Goal: Information Seeking & Learning: Learn about a topic

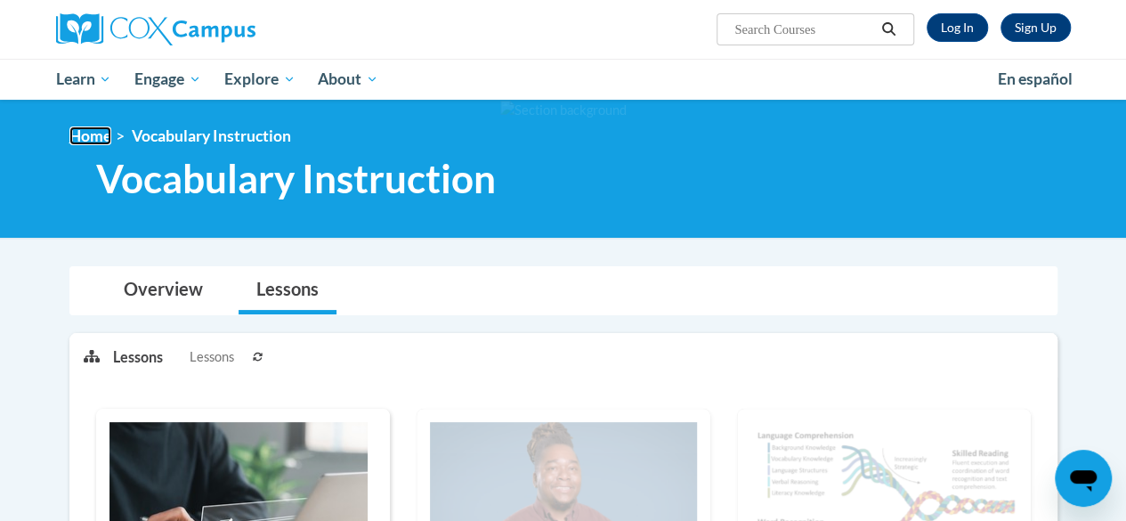
click at [103, 143] on link "Home" at bounding box center [90, 135] width 42 height 19
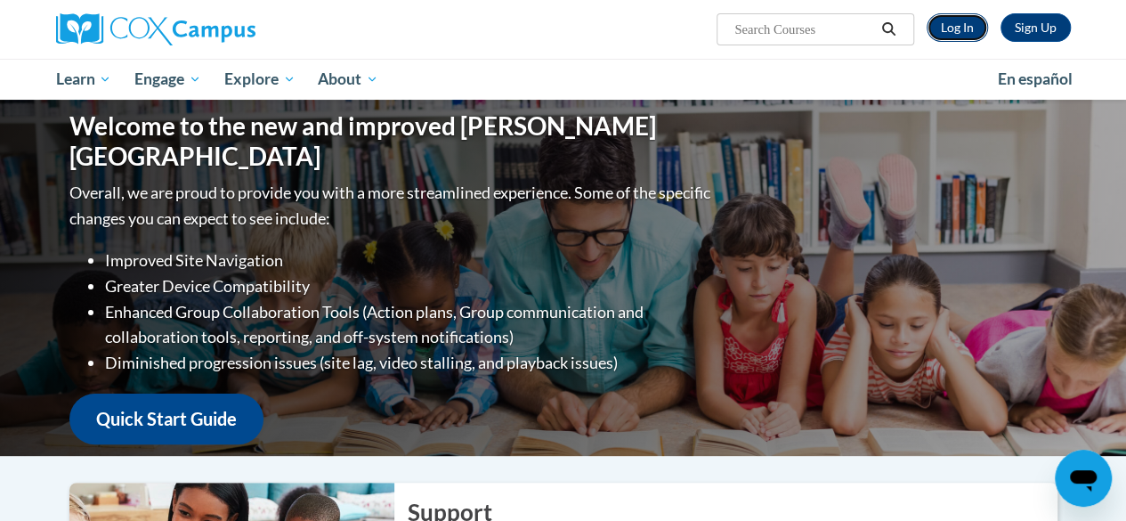
click at [957, 28] on link "Log In" at bounding box center [956, 27] width 61 height 28
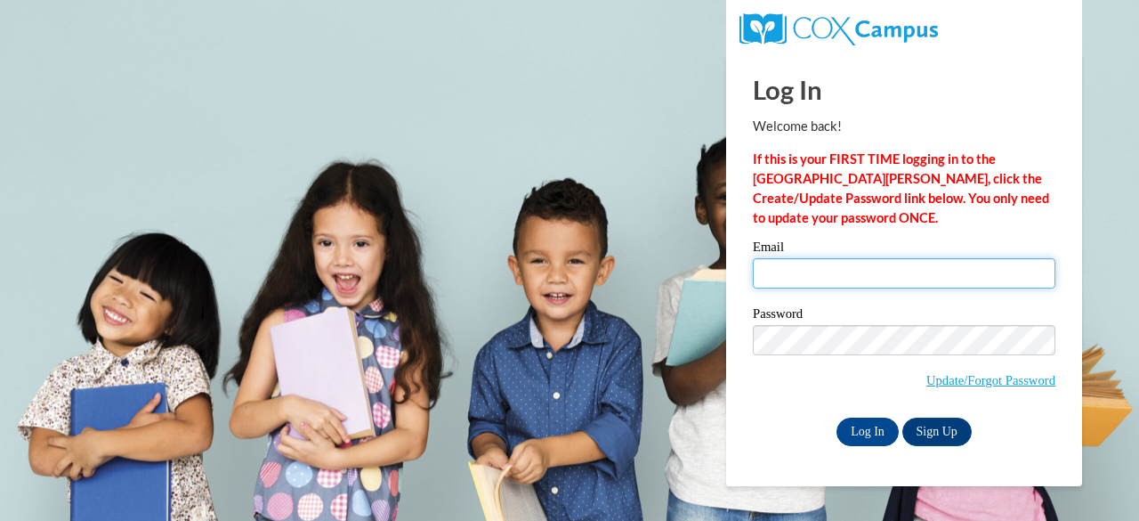
click at [902, 271] on input "Email" at bounding box center [904, 273] width 303 height 30
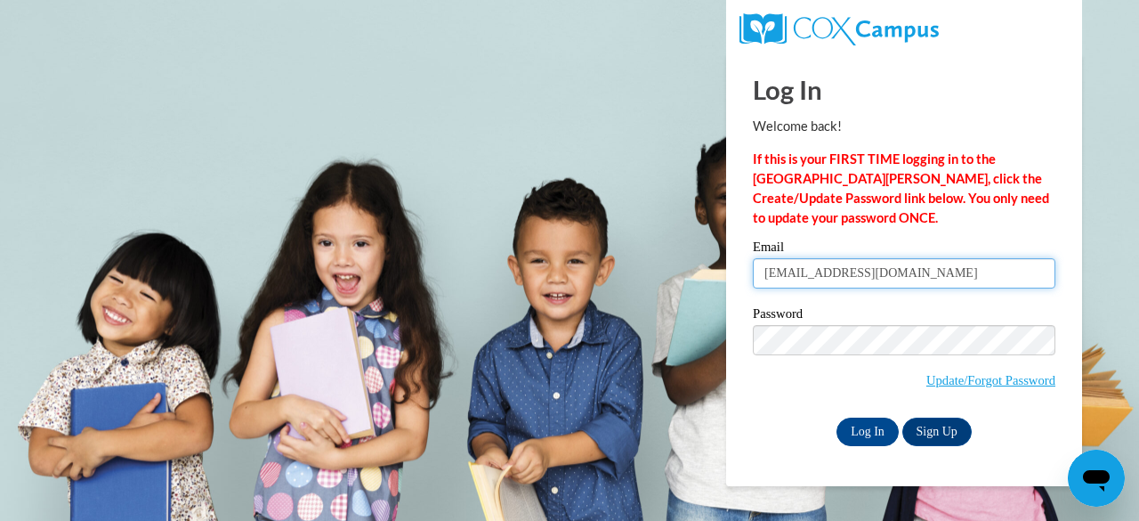
click at [902, 271] on input "mckennaa@w-csd.org" at bounding box center [904, 273] width 303 height 30
type input "mckennaa@w-csd.org"
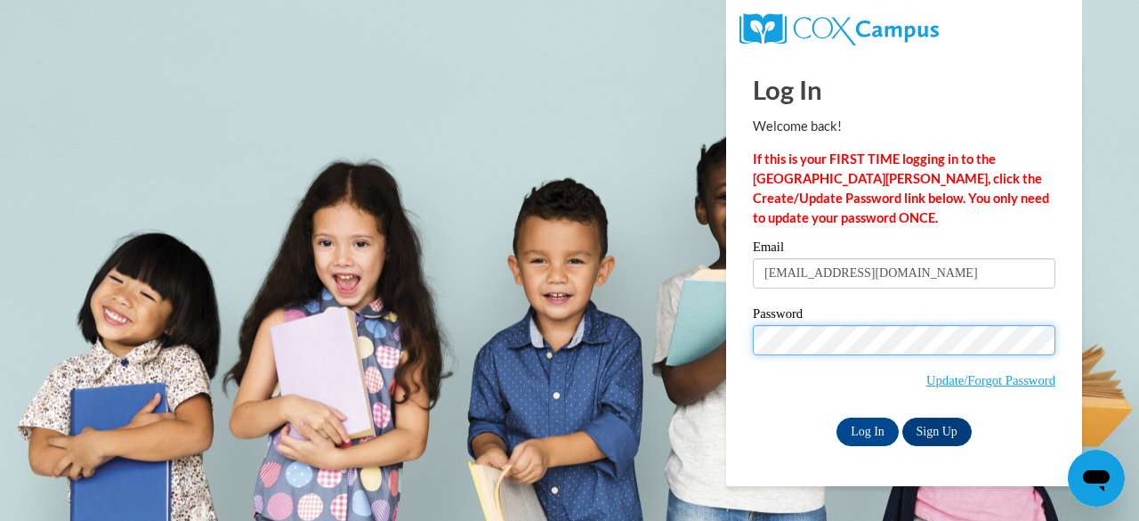
click at [836, 417] on input "Log In" at bounding box center [867, 431] width 62 height 28
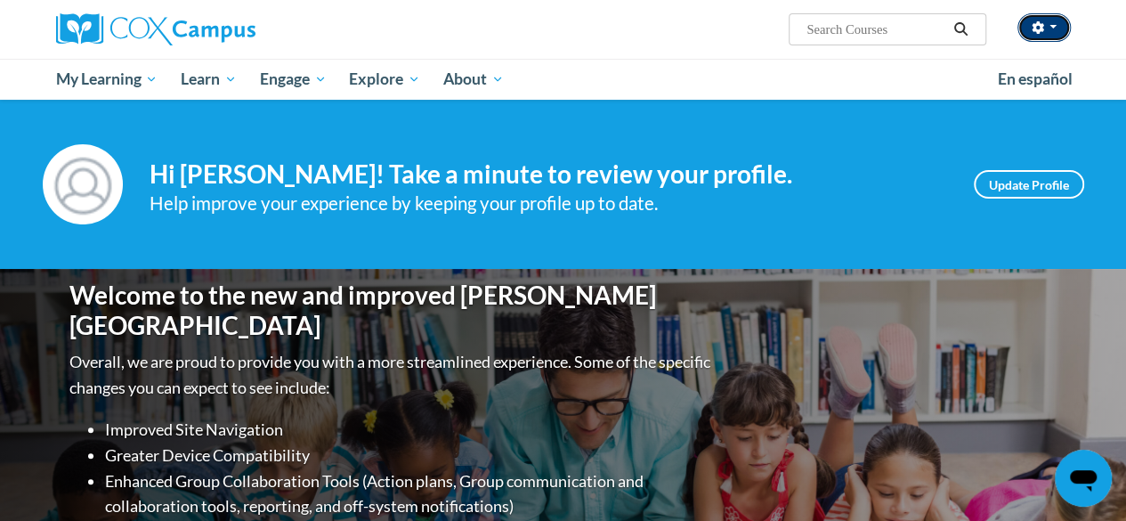
click at [1047, 27] on button "button" at bounding box center [1043, 27] width 53 height 28
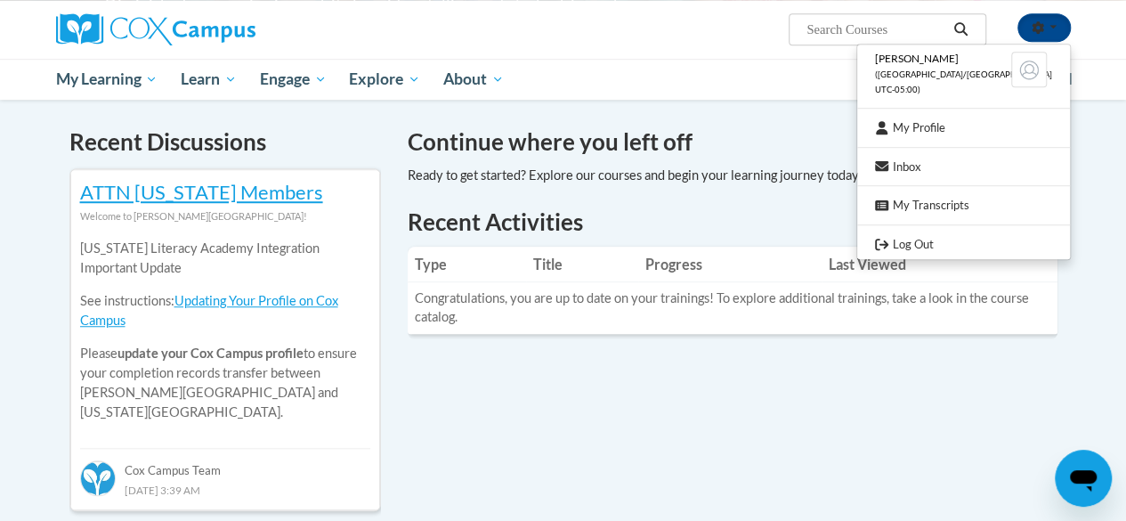
scroll to position [521, 0]
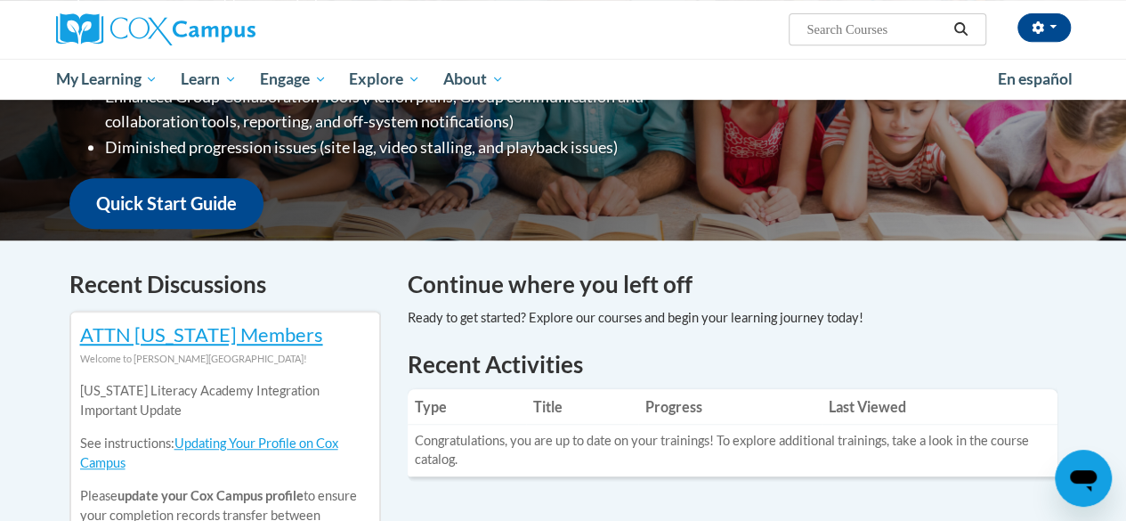
scroll to position [0, 0]
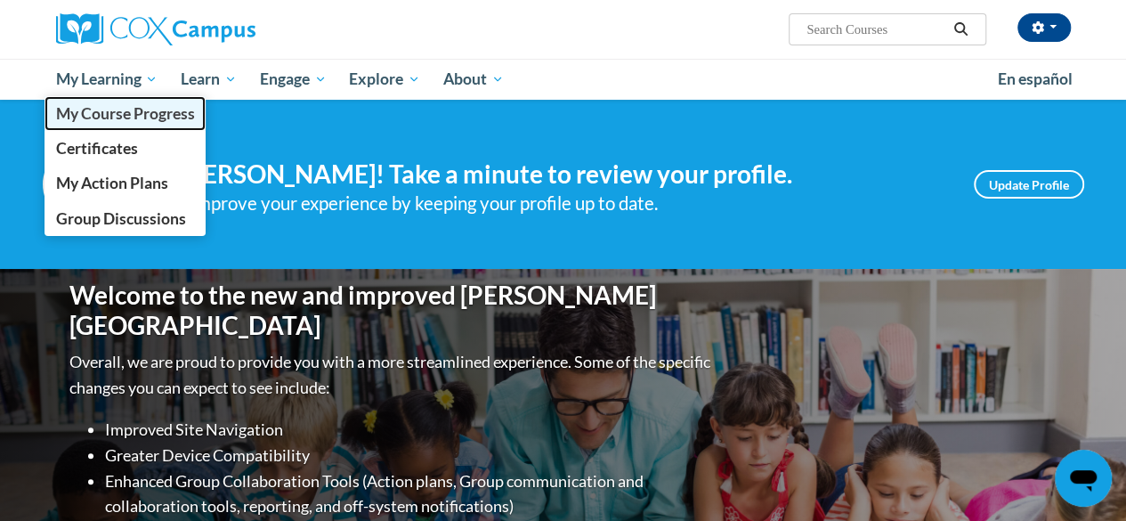
click at [128, 118] on span "My Course Progress" at bounding box center [124, 113] width 139 height 19
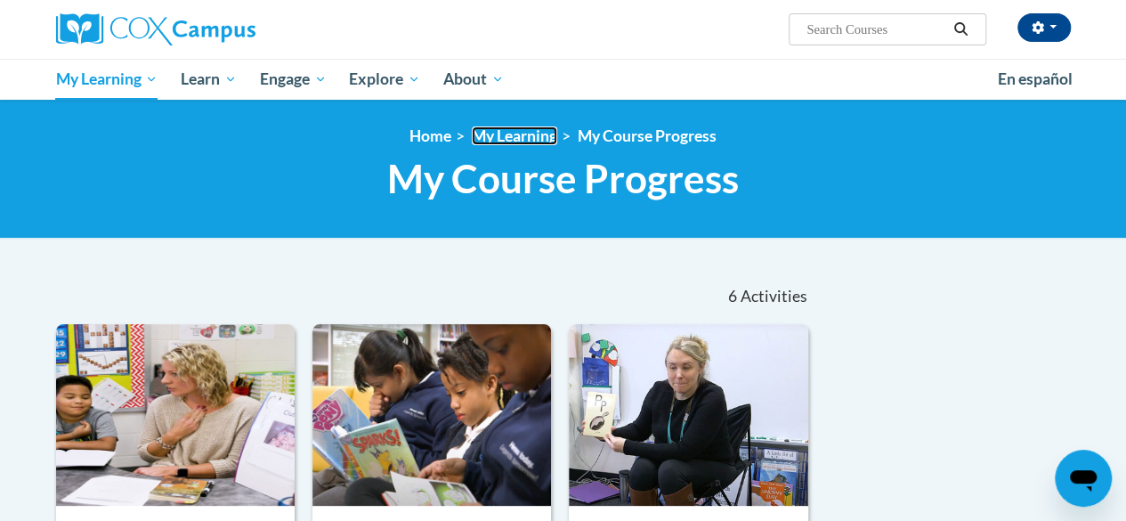
click at [507, 140] on link "My Learning" at bounding box center [514, 135] width 85 height 19
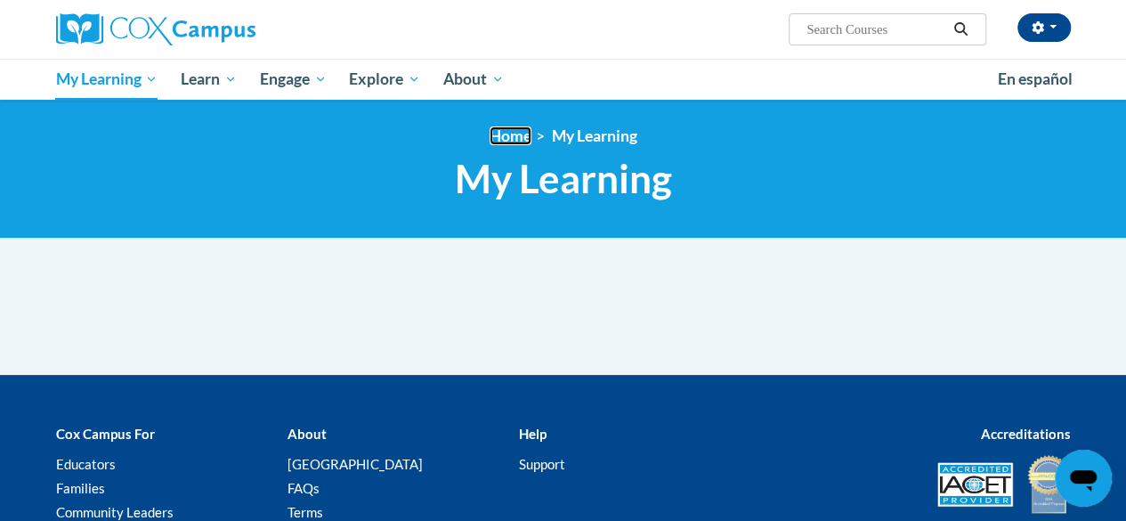
click at [507, 140] on link "Home" at bounding box center [510, 135] width 42 height 19
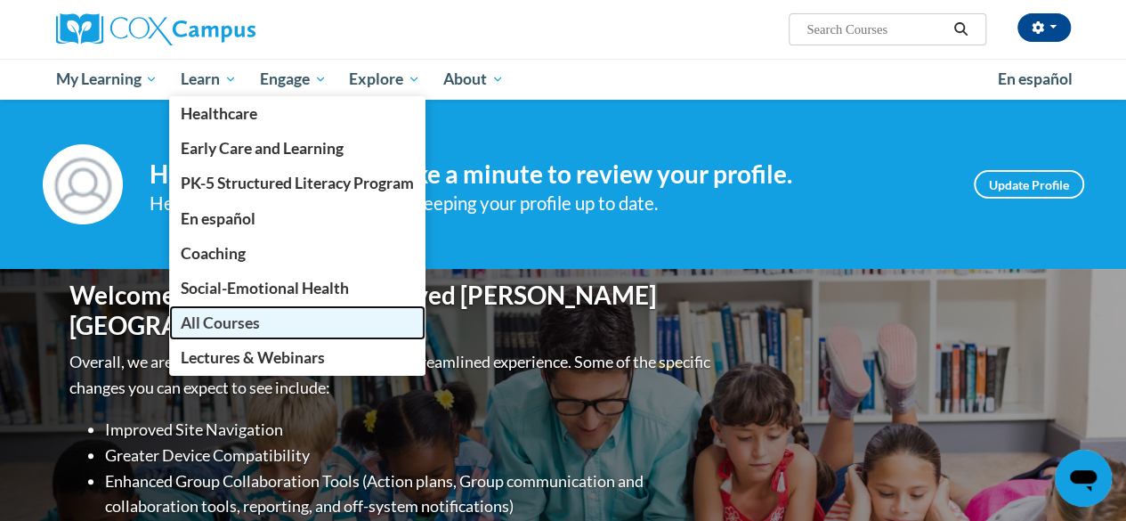
click at [212, 325] on span "All Courses" at bounding box center [220, 322] width 79 height 19
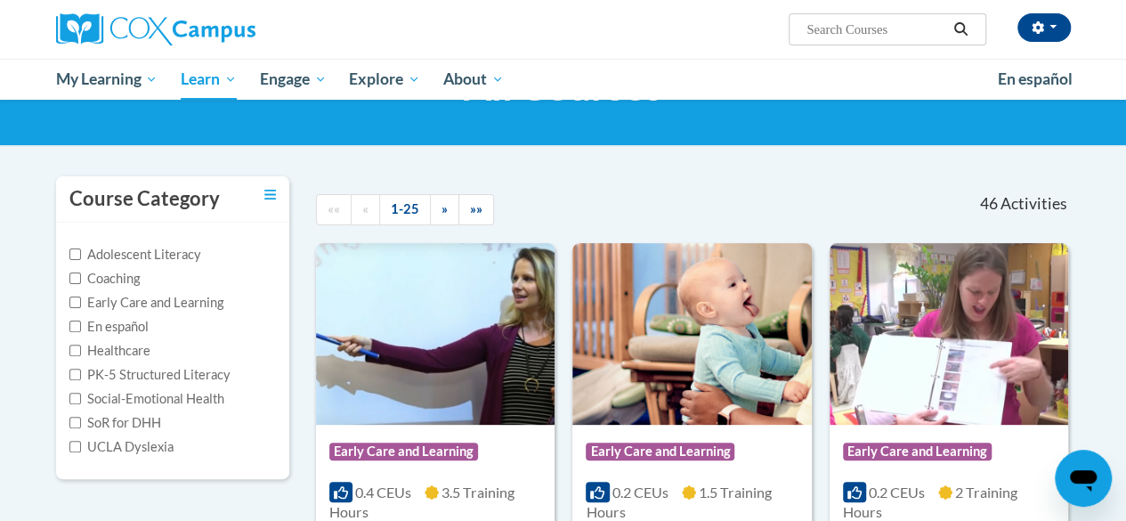
scroll to position [80, 0]
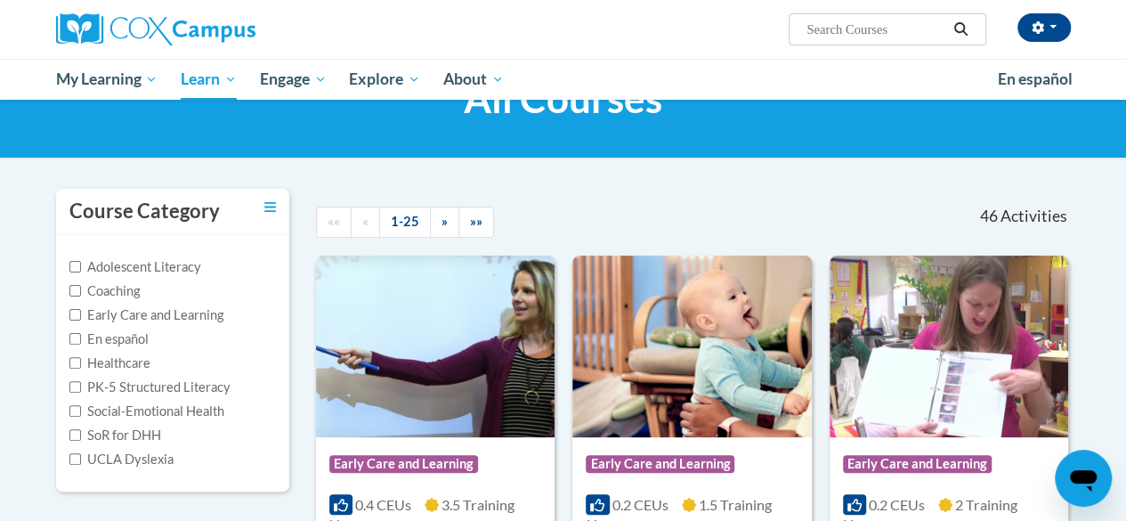
click at [113, 392] on label "PK-5 Structured Literacy" at bounding box center [149, 387] width 161 height 20
click at [81, 392] on input "PK-5 Structured Literacy" at bounding box center [75, 387] width 12 height 12
checkbox input "true"
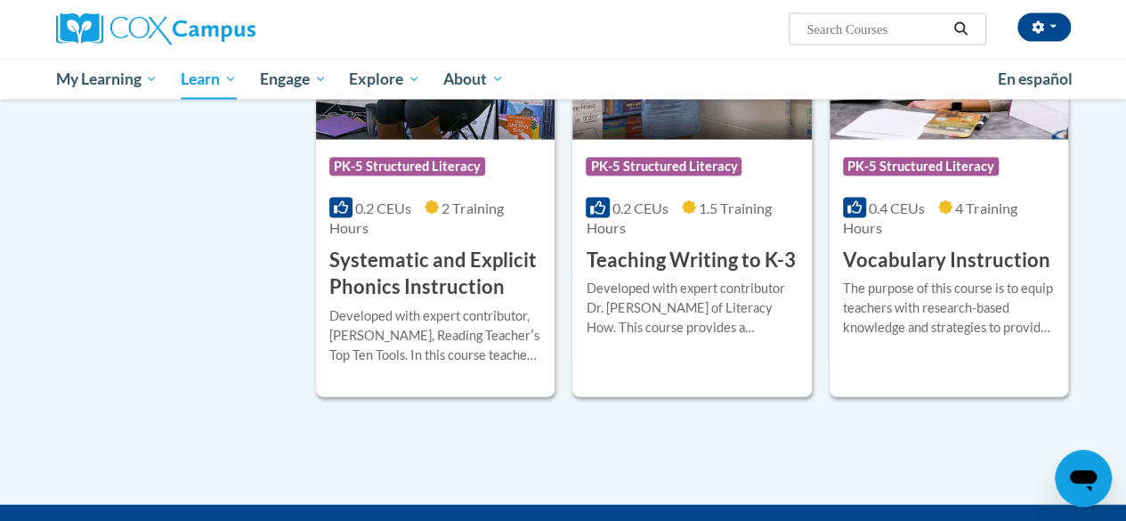
scroll to position [1859, 0]
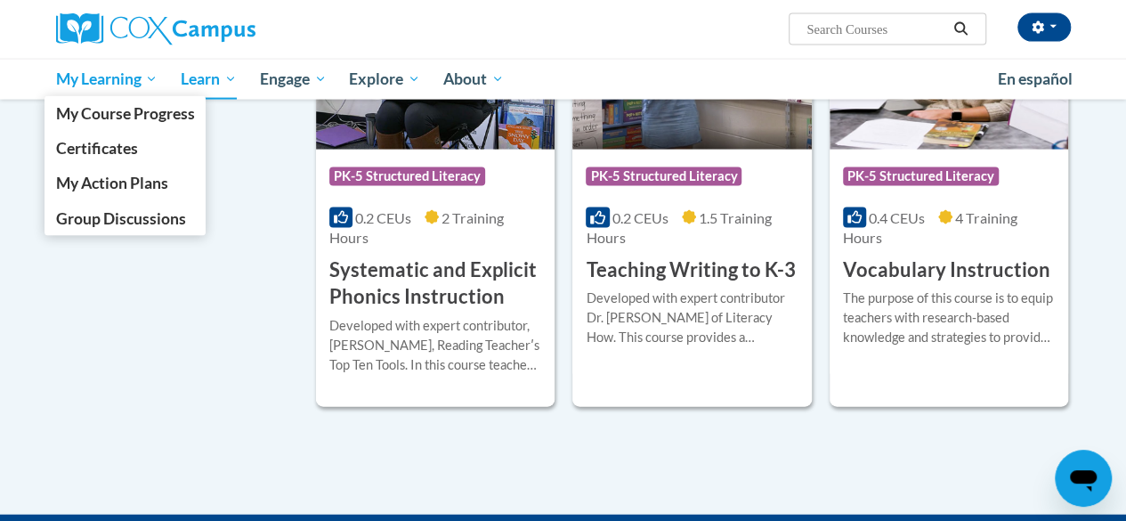
click at [89, 82] on span "My Learning" at bounding box center [106, 79] width 102 height 21
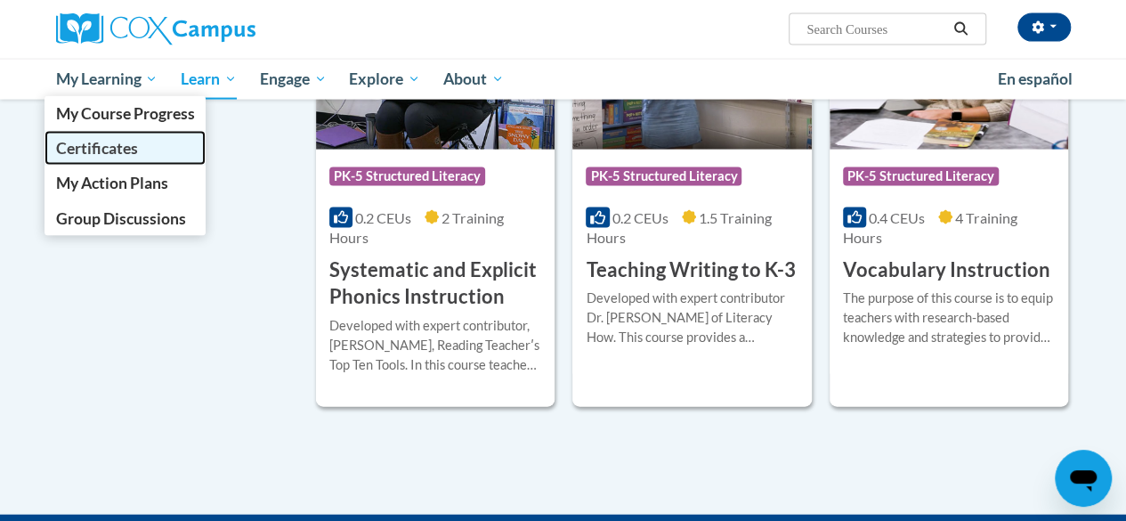
click at [127, 161] on link "Certificates" at bounding box center [125, 148] width 162 height 35
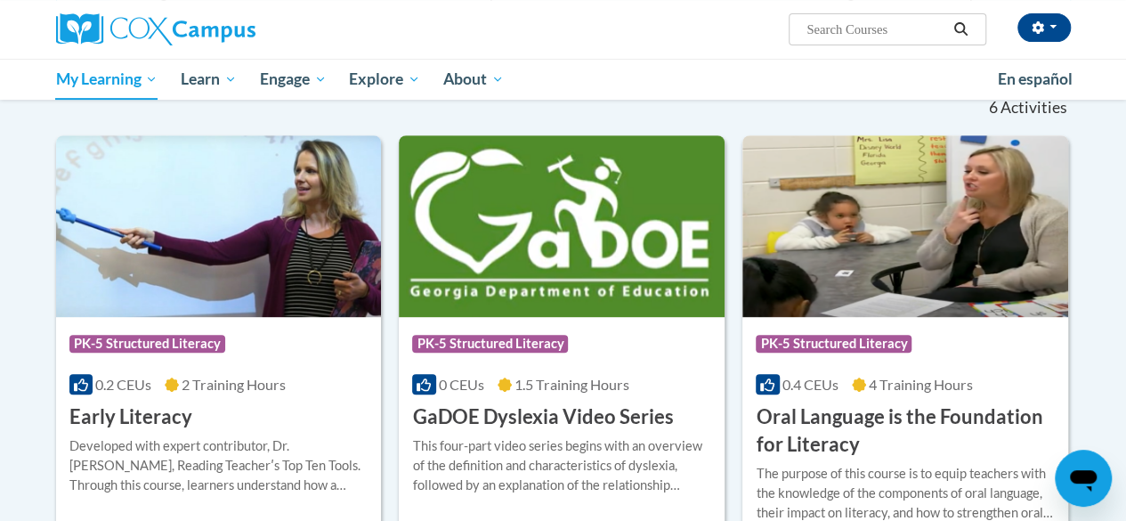
scroll to position [283, 0]
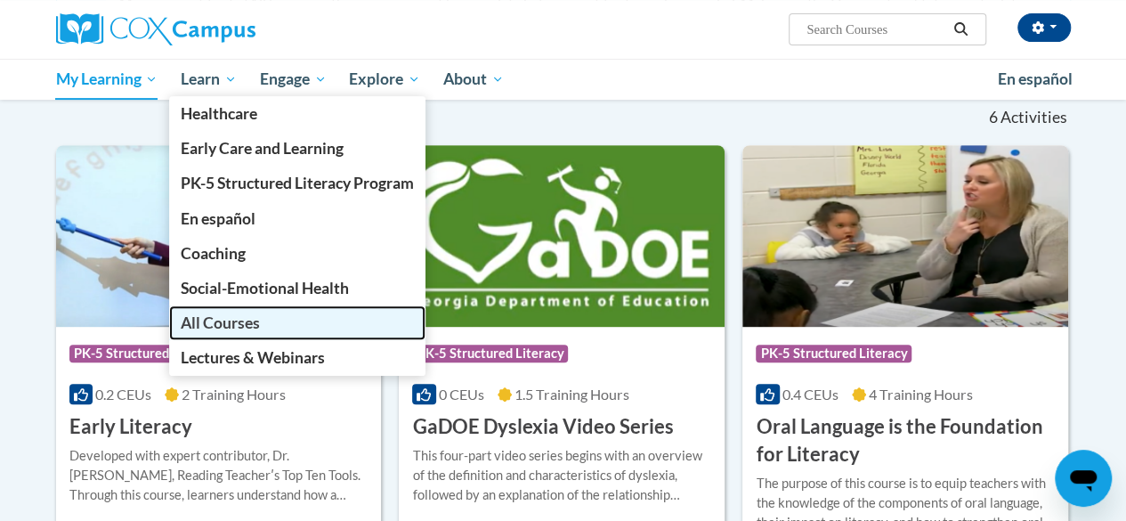
click at [224, 327] on span "All Courses" at bounding box center [220, 322] width 79 height 19
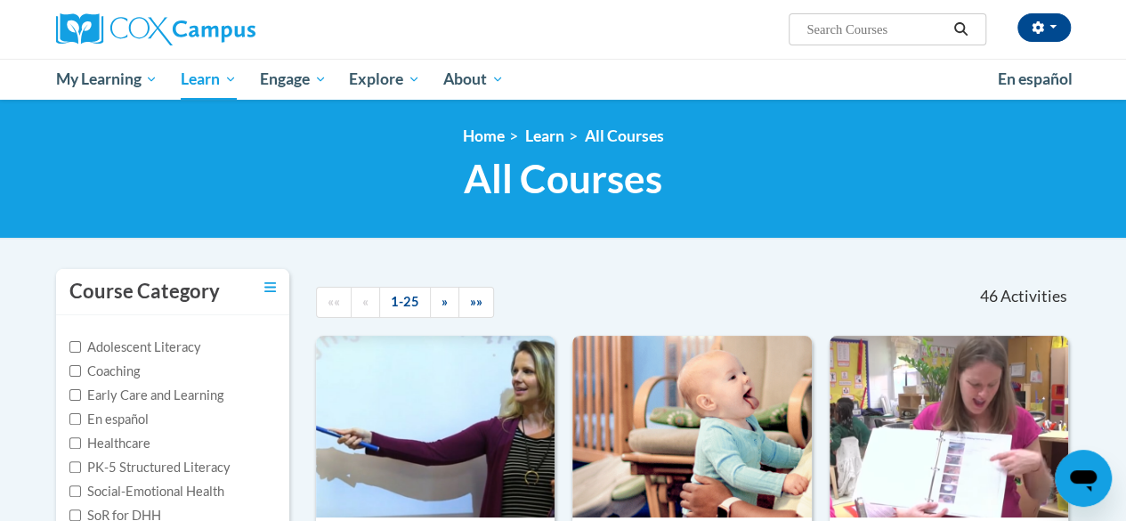
click at [91, 469] on label "PK-5 Structured Literacy" at bounding box center [149, 467] width 161 height 20
click at [81, 469] on input "PK-5 Structured Literacy" at bounding box center [75, 467] width 12 height 12
checkbox input "true"
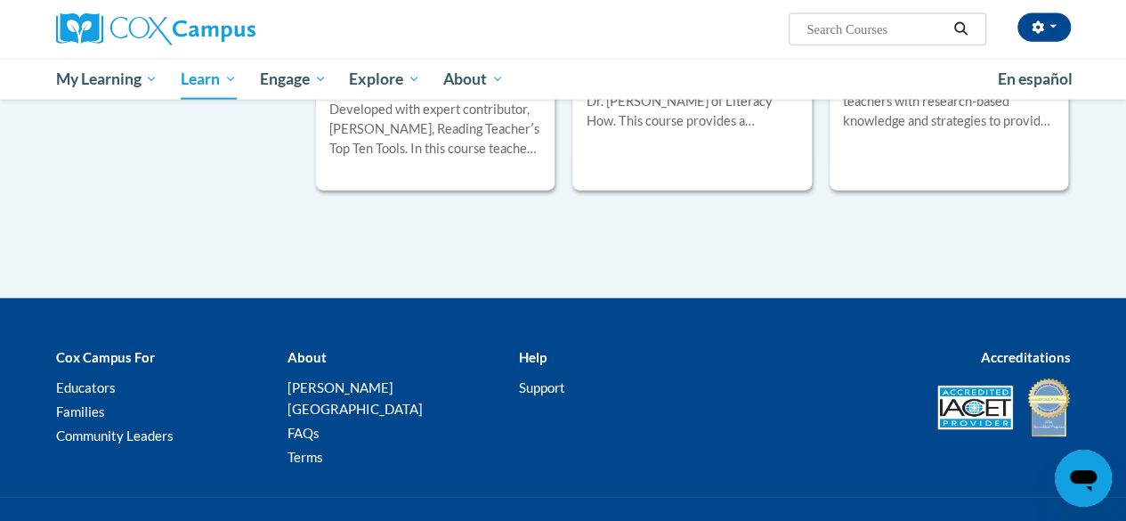
scroll to position [1289, 0]
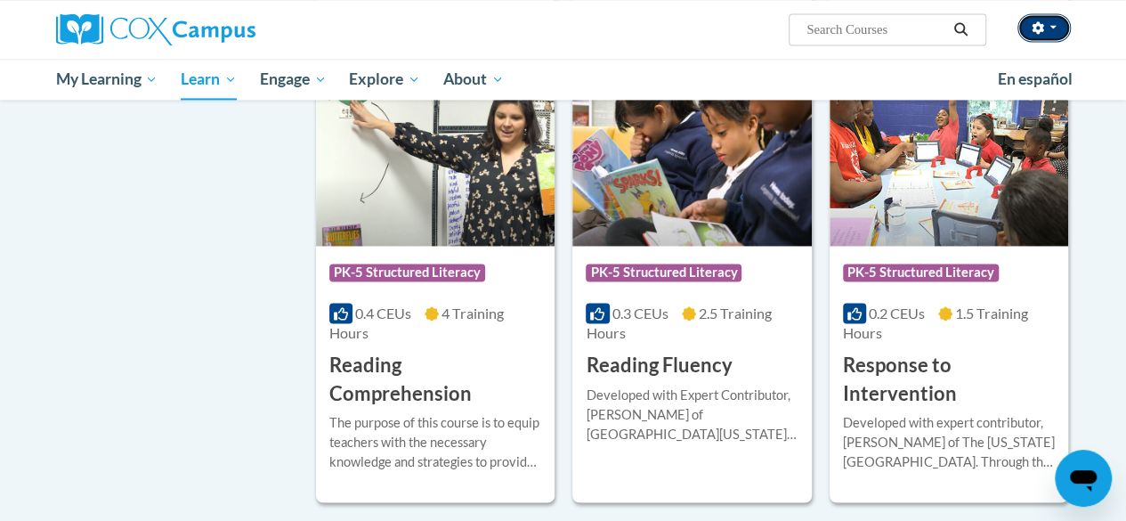
click at [1050, 23] on button "button" at bounding box center [1043, 27] width 53 height 28
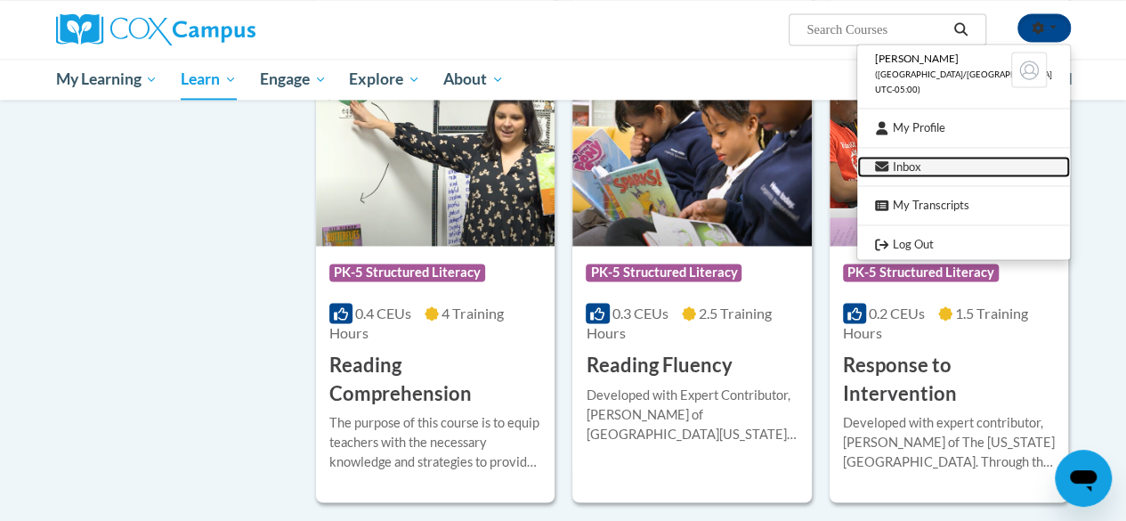
click at [946, 157] on link "Inbox" at bounding box center [963, 167] width 213 height 22
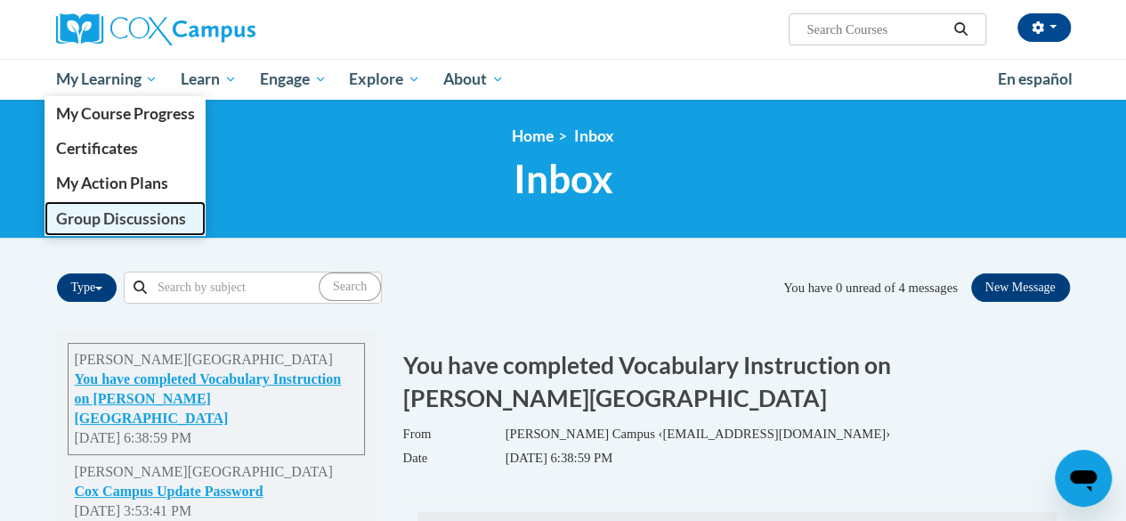
click at [116, 225] on span "Group Discussions" at bounding box center [120, 218] width 130 height 19
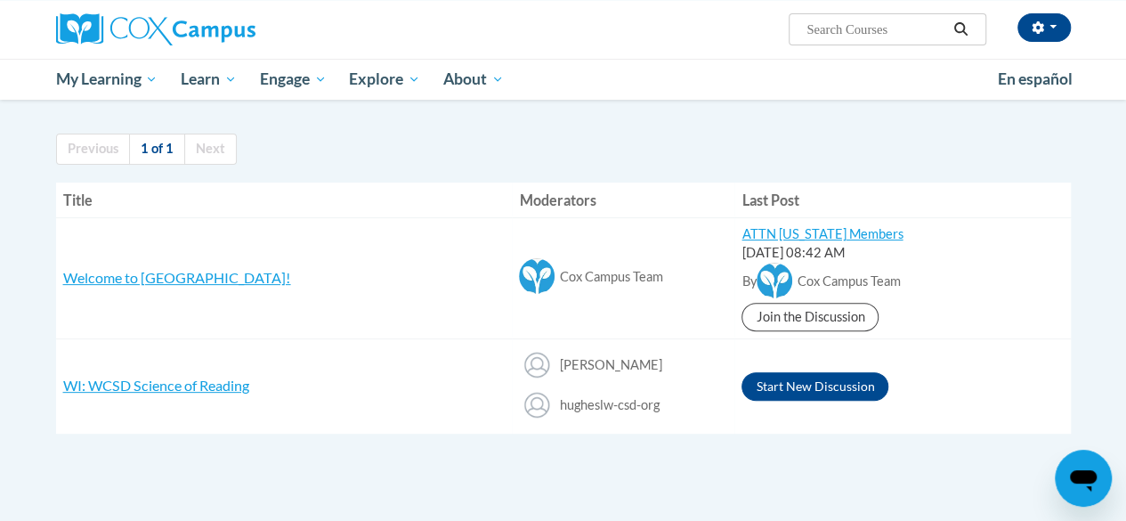
scroll to position [151, 0]
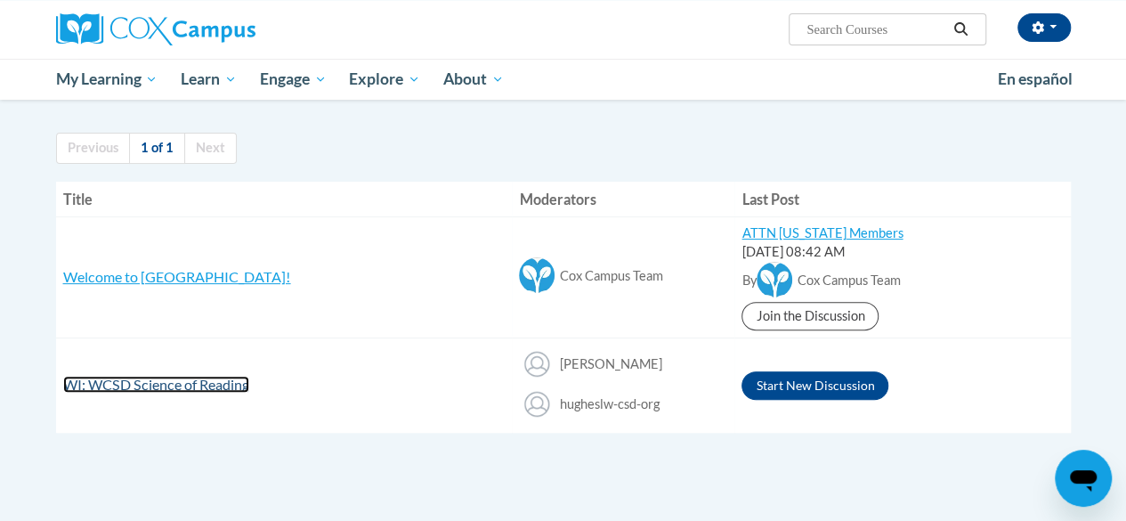
click at [80, 384] on span "WI: WCSD Science of Reading" at bounding box center [156, 384] width 186 height 17
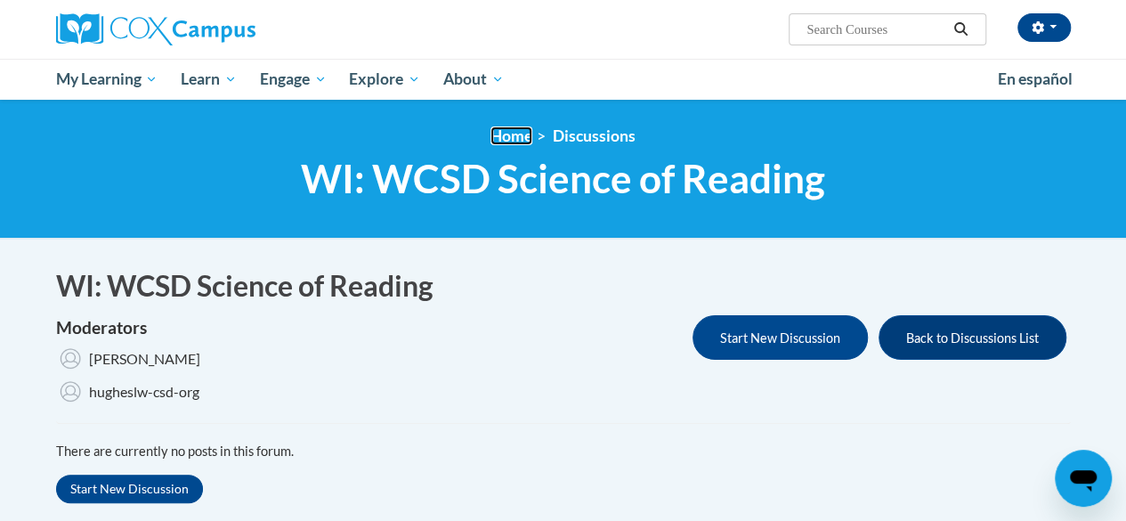
click at [490, 136] on link "Home" at bounding box center [511, 135] width 42 height 19
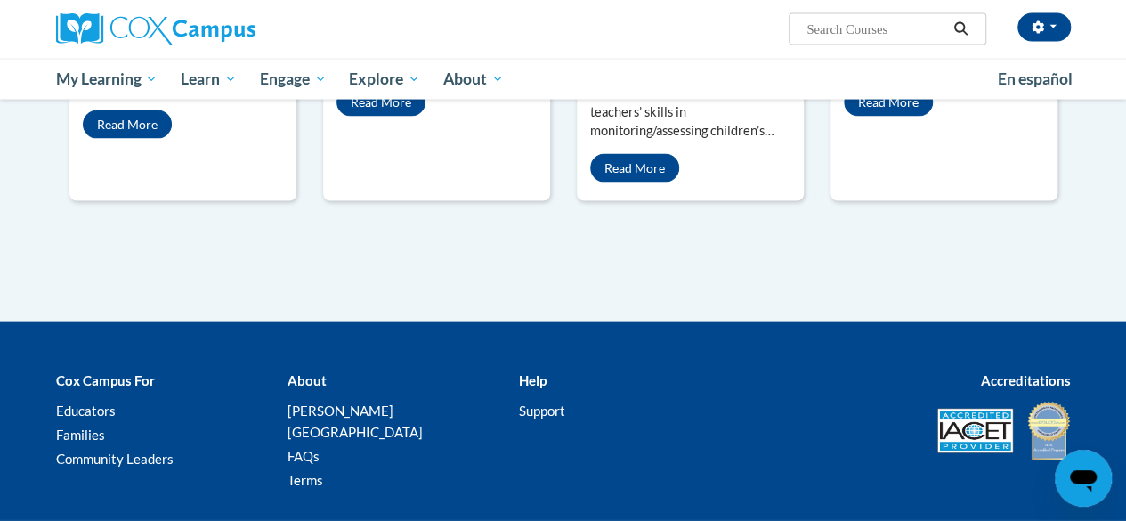
scroll to position [1846, 0]
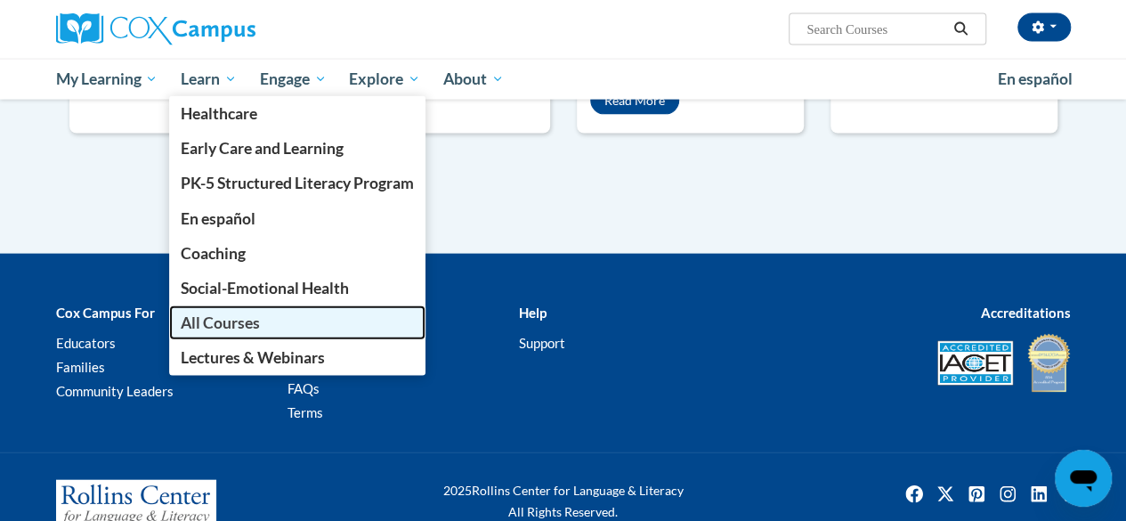
click at [247, 332] on link "All Courses" at bounding box center [297, 322] width 256 height 35
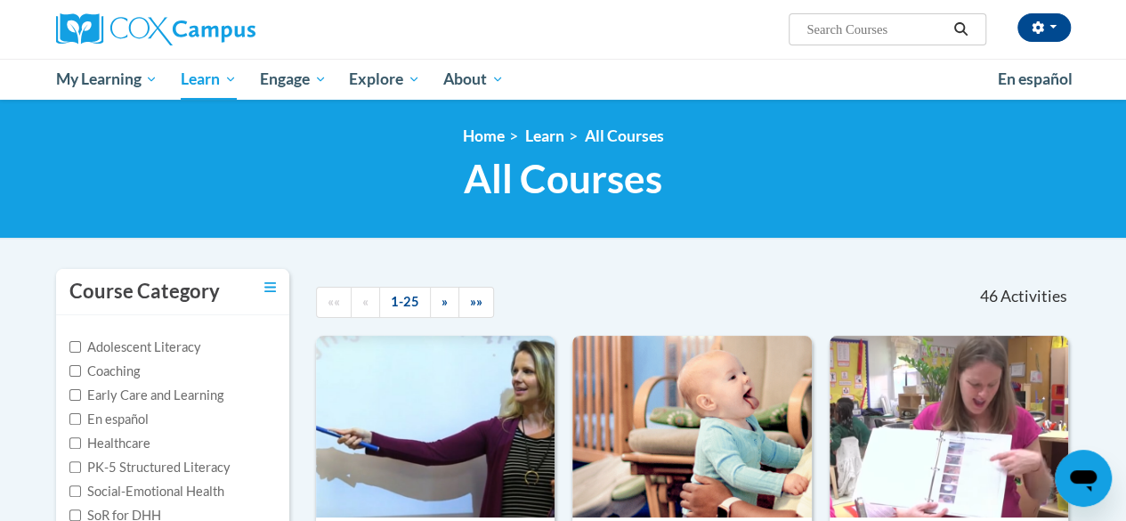
click at [141, 461] on label "PK-5 Structured Literacy" at bounding box center [149, 467] width 161 height 20
click at [81, 461] on input "PK-5 Structured Literacy" at bounding box center [75, 467] width 12 height 12
checkbox input "true"
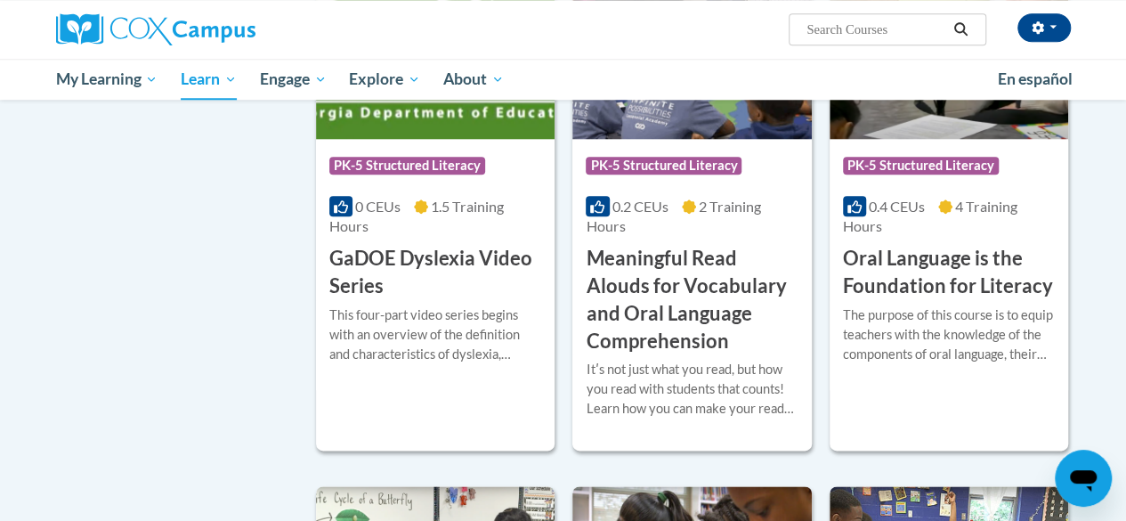
scroll to position [884, 0]
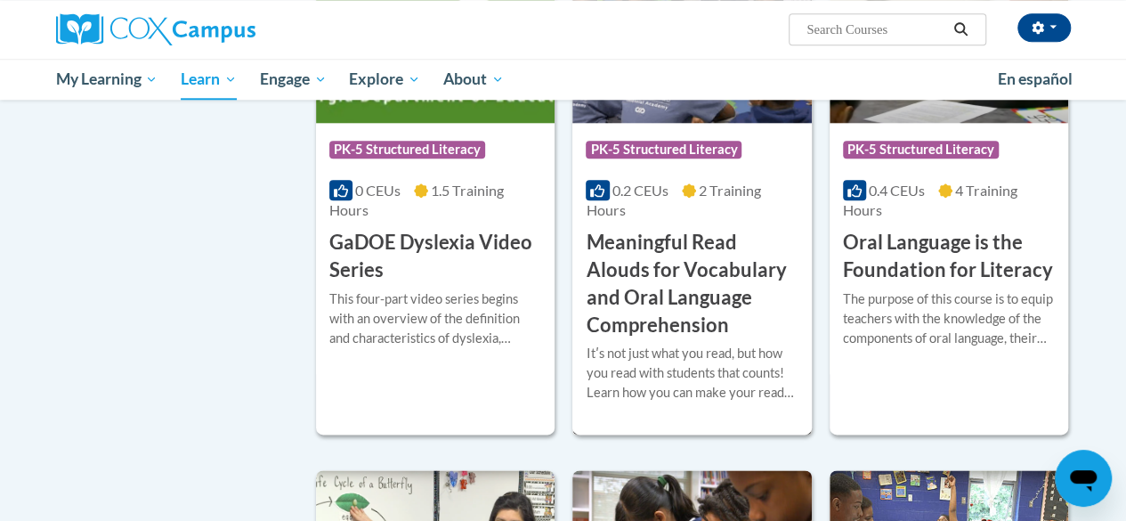
click at [667, 255] on h3 "Meaningful Read Alouds for Vocabulary and Oral Language Comprehension" at bounding box center [692, 283] width 212 height 109
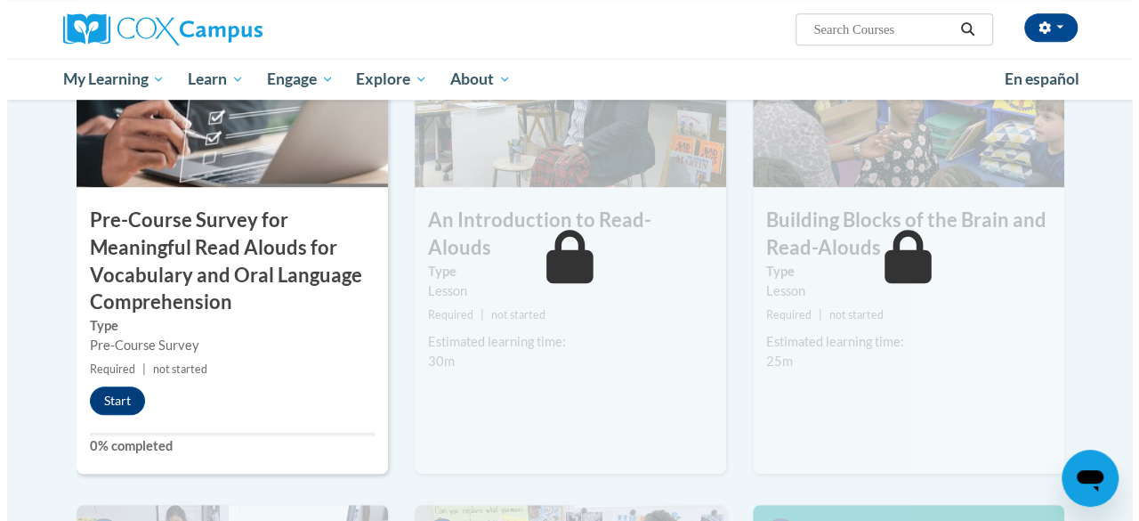
scroll to position [521, 0]
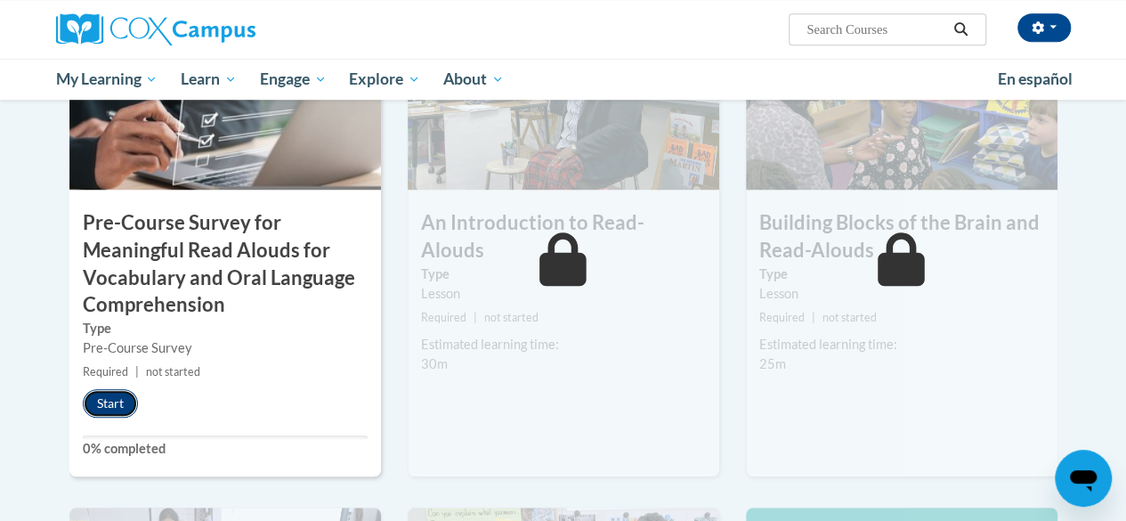
click at [121, 399] on button "Start" at bounding box center [110, 403] width 55 height 28
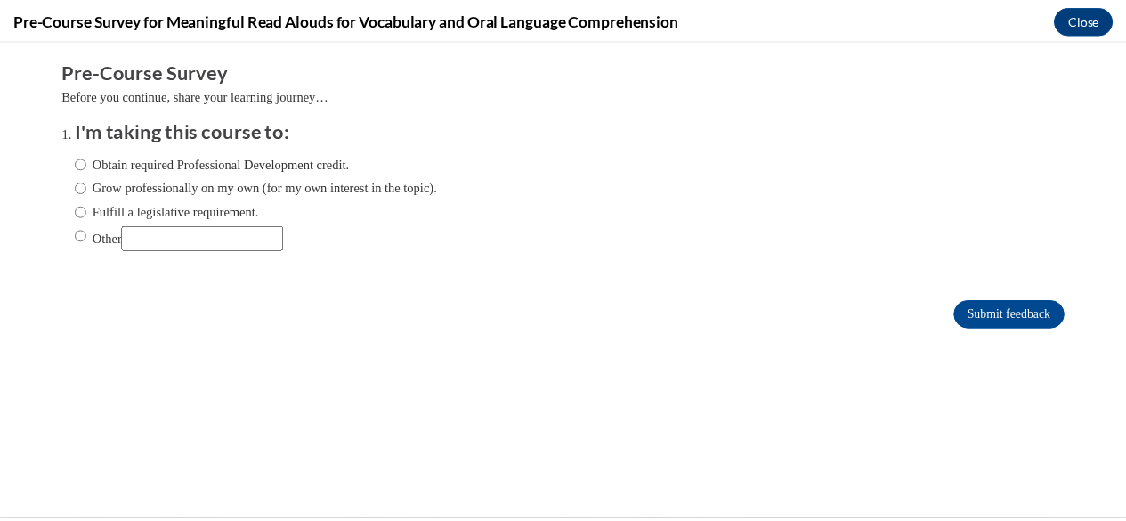
scroll to position [0, 0]
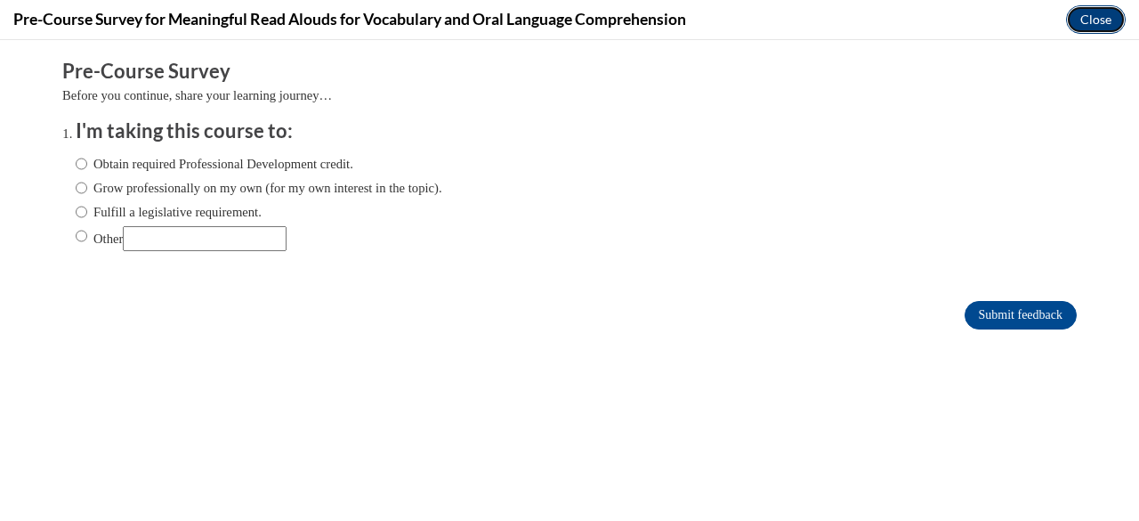
click at [1079, 17] on button "Close" at bounding box center [1096, 19] width 60 height 28
